Goal: Task Accomplishment & Management: Manage account settings

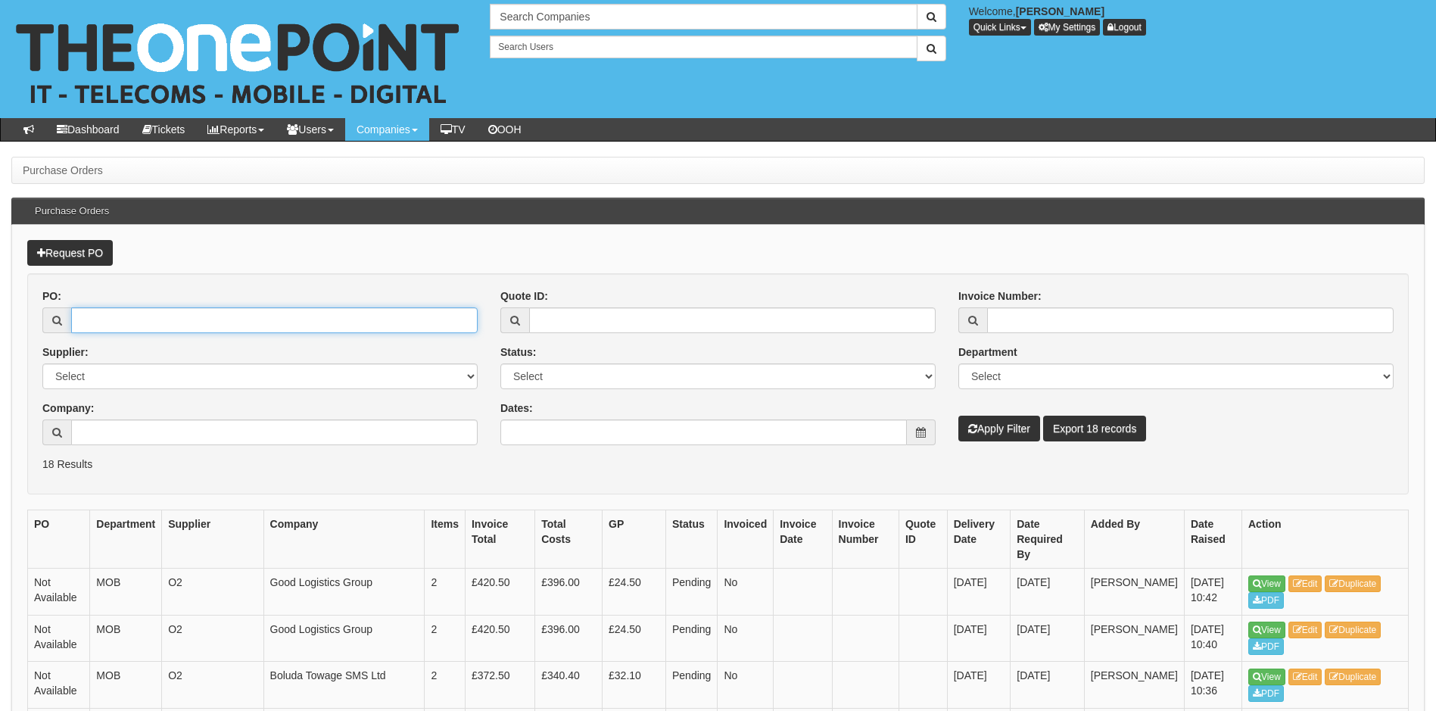
click at [158, 315] on input "PO:" at bounding box center [274, 320] width 406 height 26
type input "18543"
click at [958, 415] on button "Apply Filter" at bounding box center [999, 428] width 82 height 26
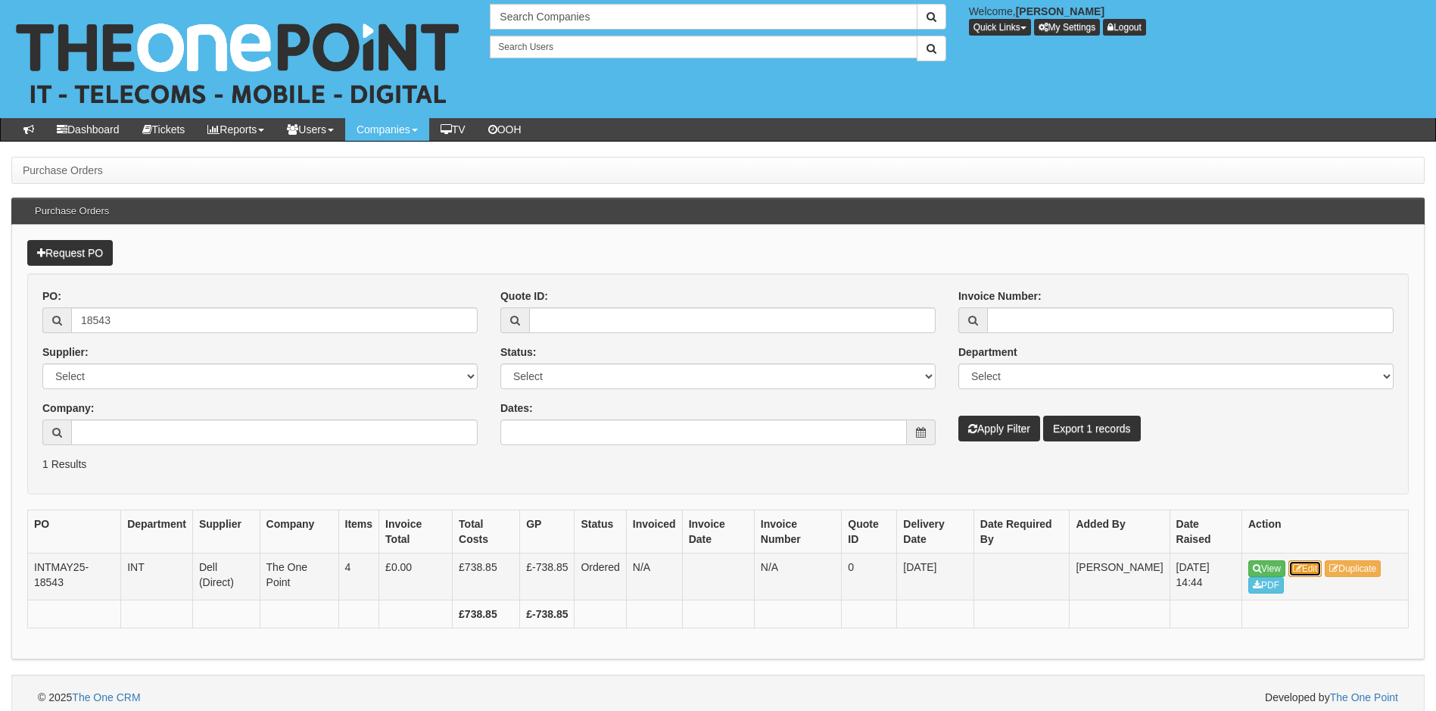
click at [1310, 569] on link "Edit" at bounding box center [1305, 568] width 34 height 17
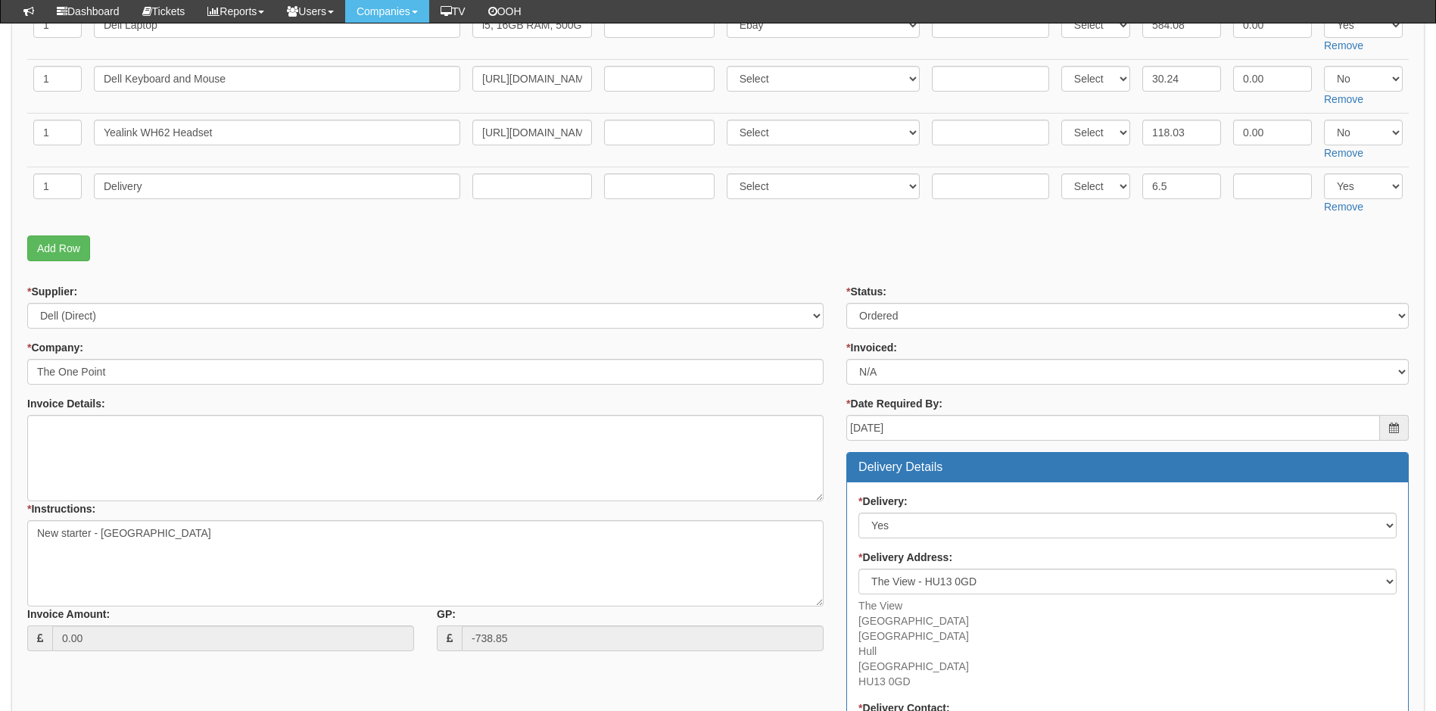
scroll to position [303, 0]
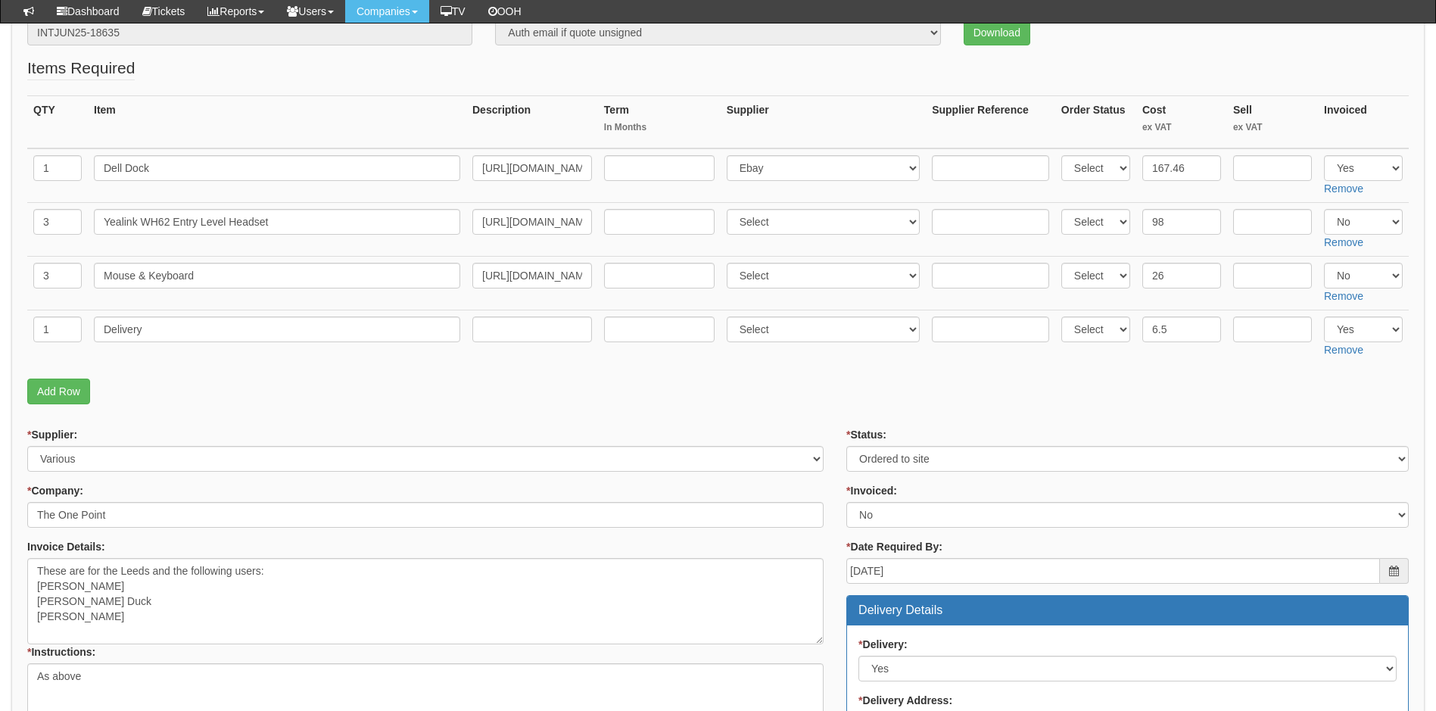
scroll to position [227, 0]
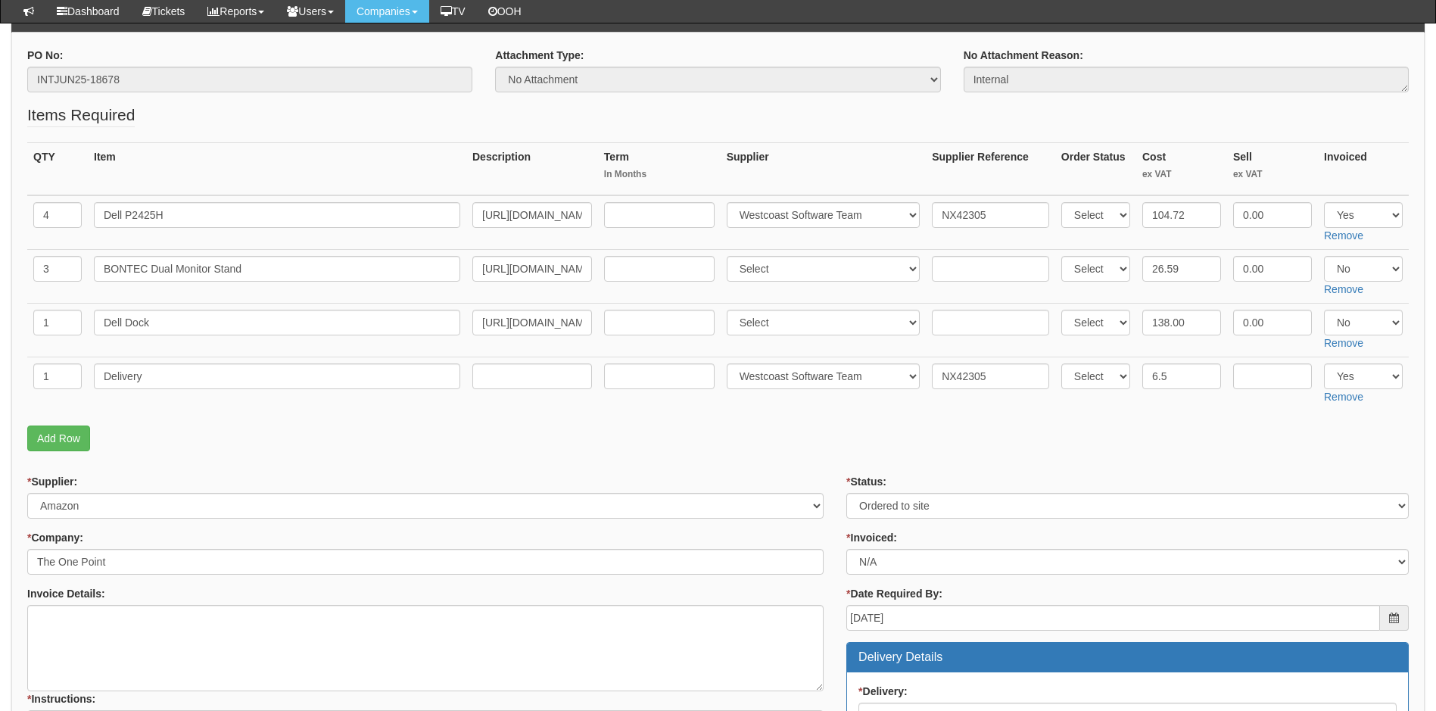
scroll to position [151, 0]
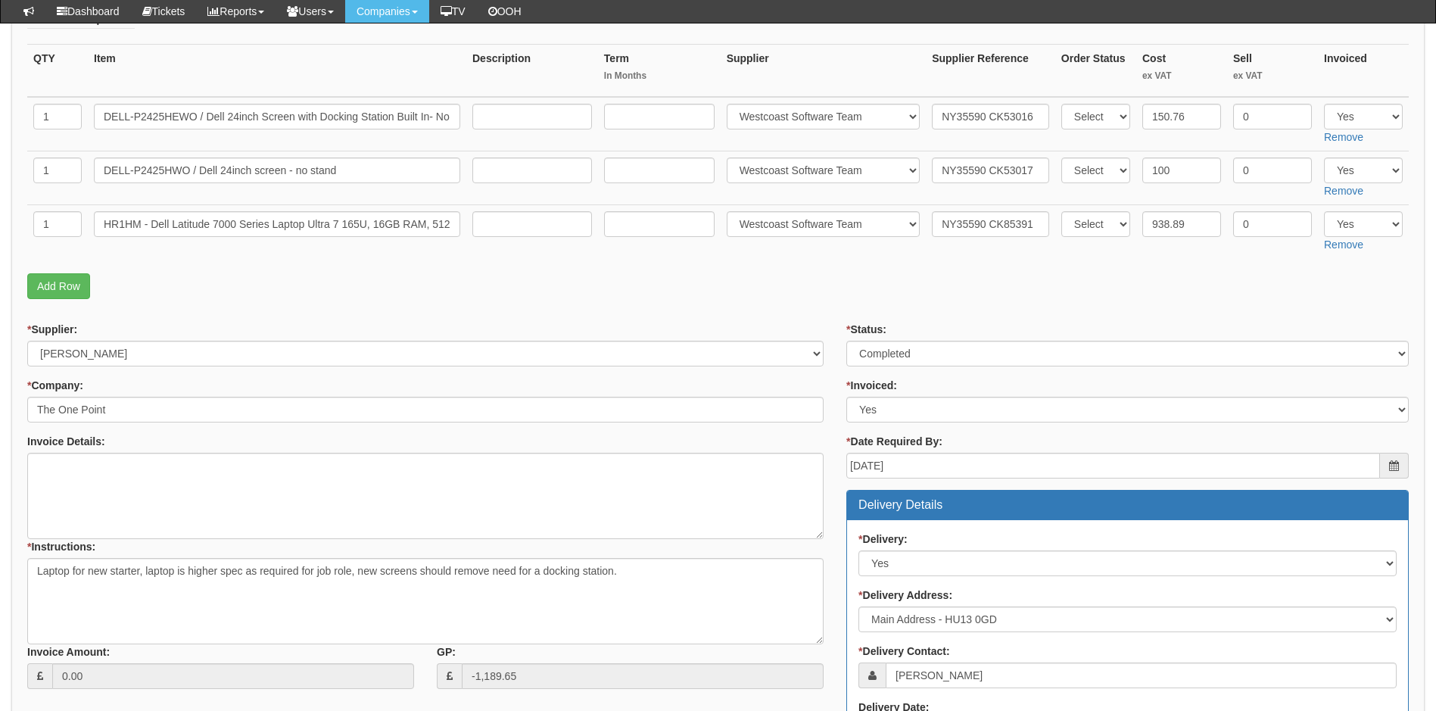
scroll to position [303, 0]
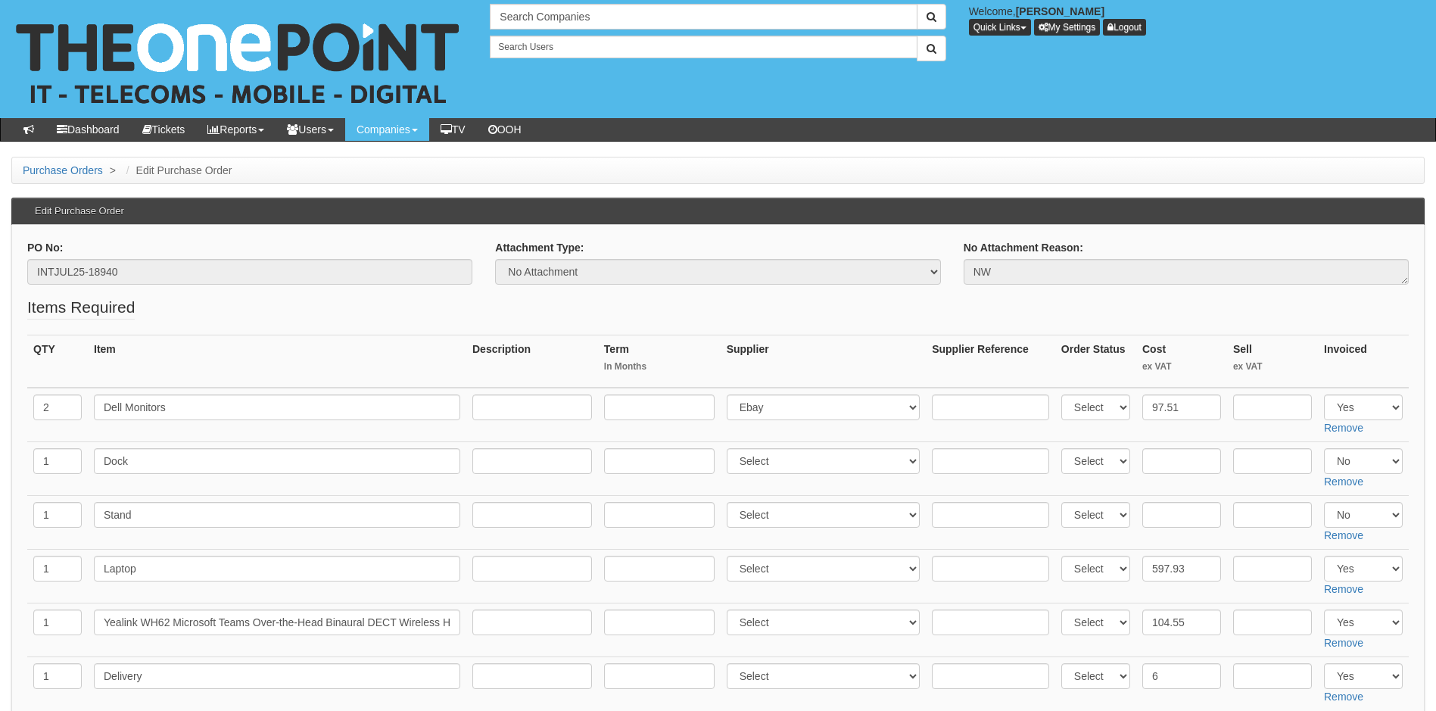
scroll to position [76, 0]
